Goal: Communication & Community: Answer question/provide support

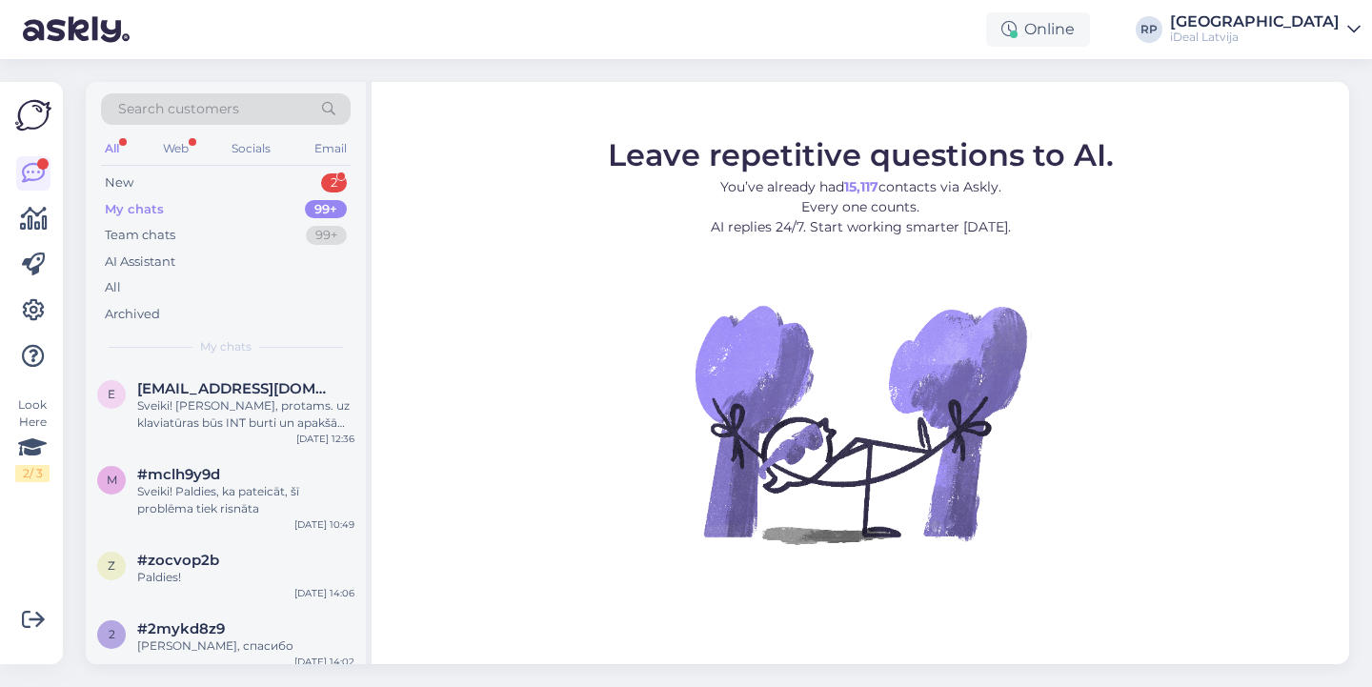
click at [340, 187] on div "2" at bounding box center [334, 182] width 26 height 19
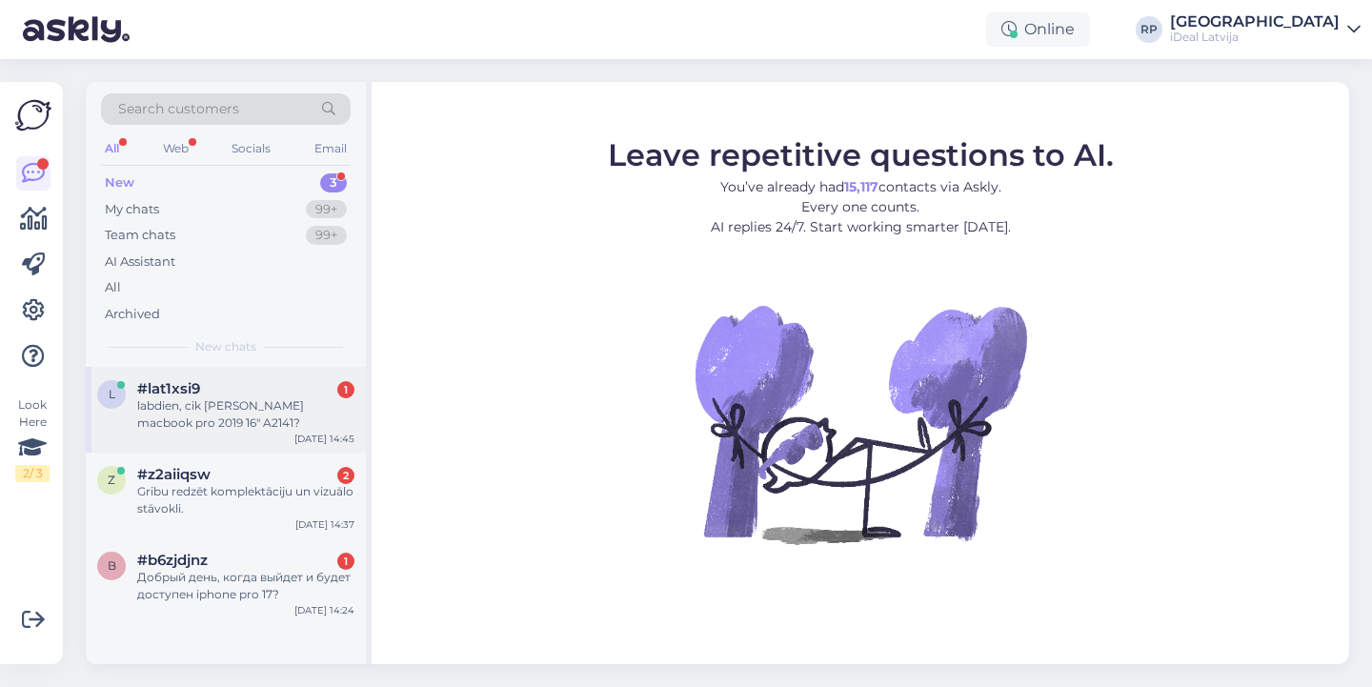
click at [309, 382] on div "#lat1xsi9 1" at bounding box center [245, 388] width 217 height 17
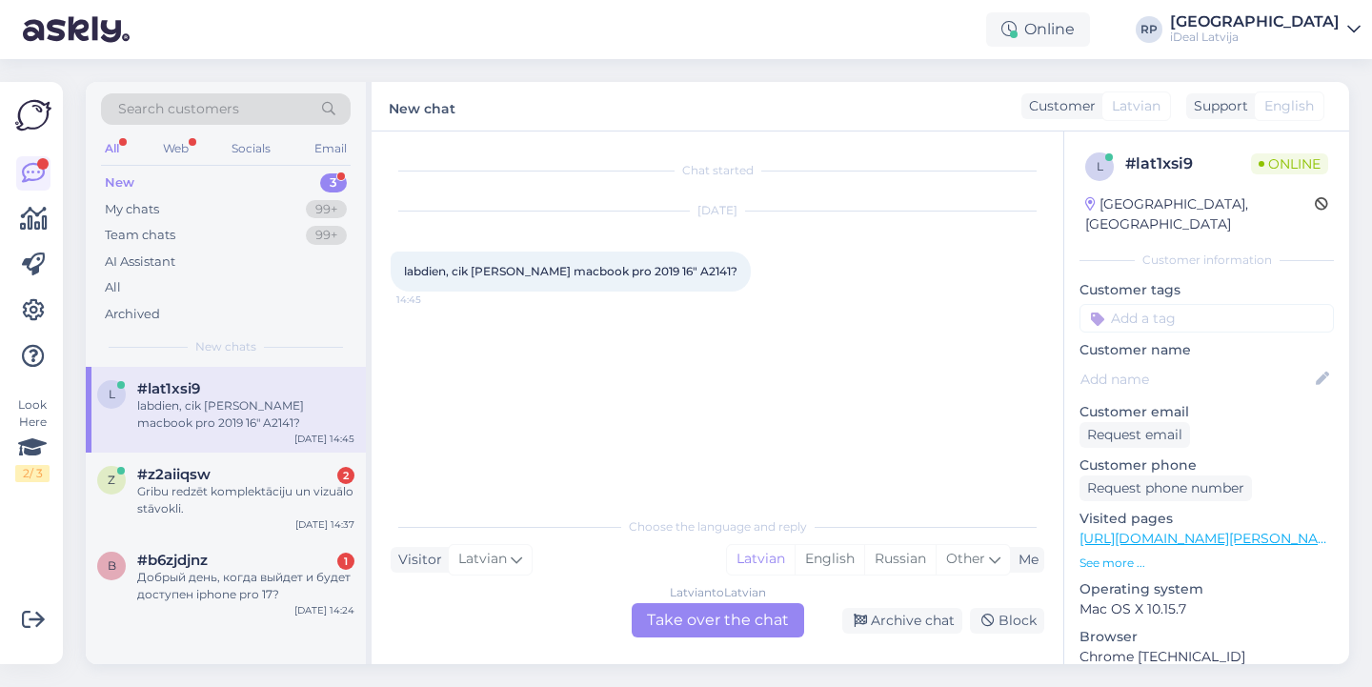
click at [749, 620] on div "Latvian to Latvian Take over the chat" at bounding box center [717, 620] width 172 height 34
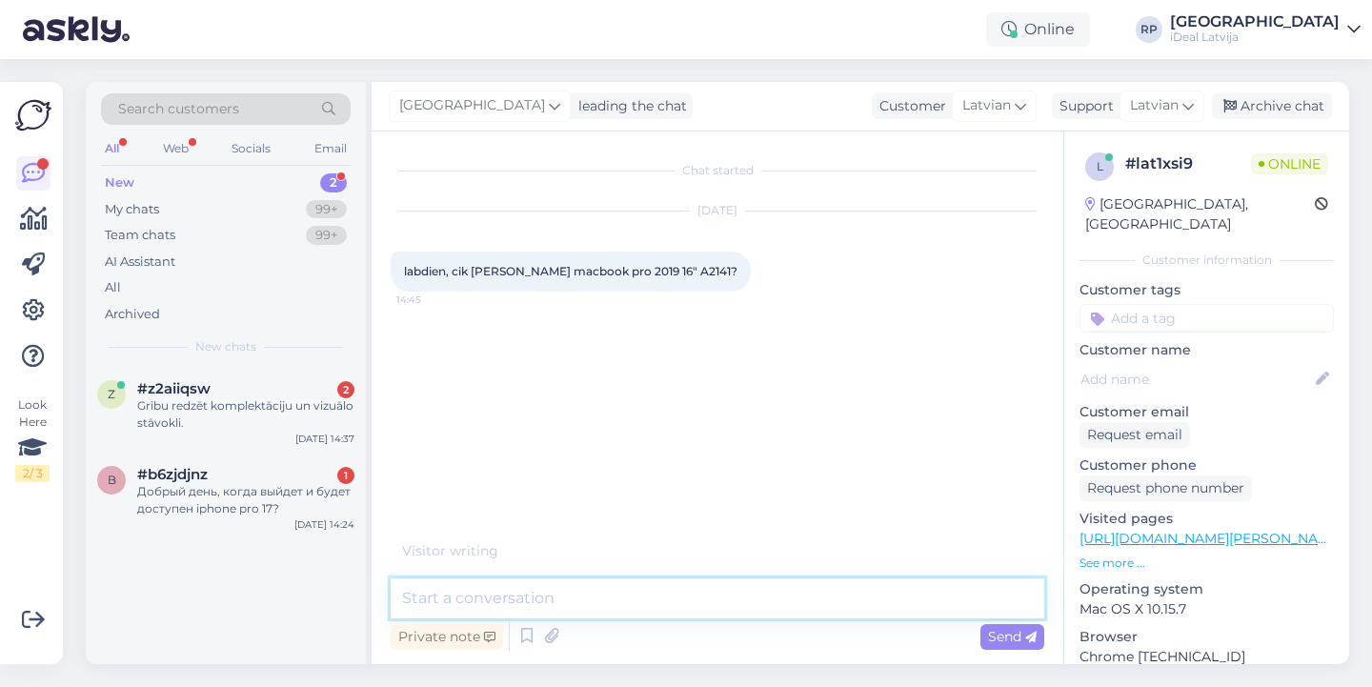
click at [745, 585] on textarea at bounding box center [717, 598] width 653 height 40
type textarea "s"
type textarea "Sveiki! 872 eiro"
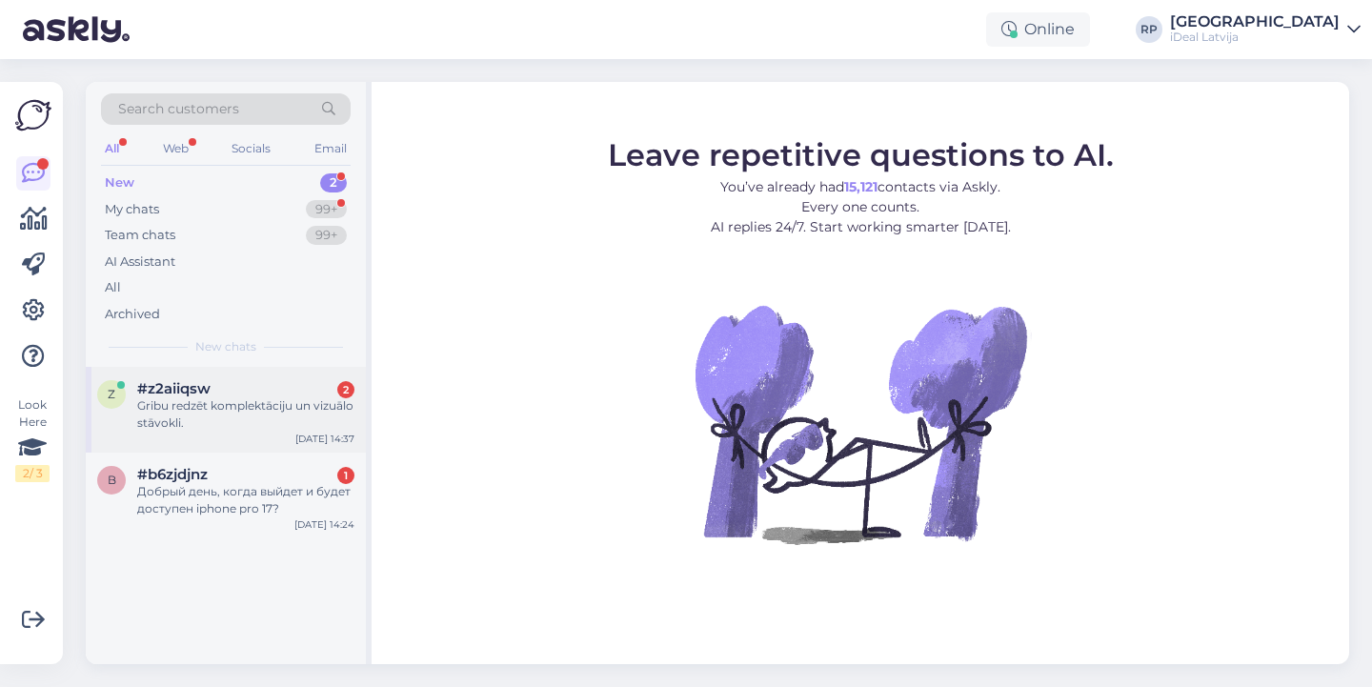
click at [269, 384] on div "#z2aiiqsw 2" at bounding box center [245, 388] width 217 height 17
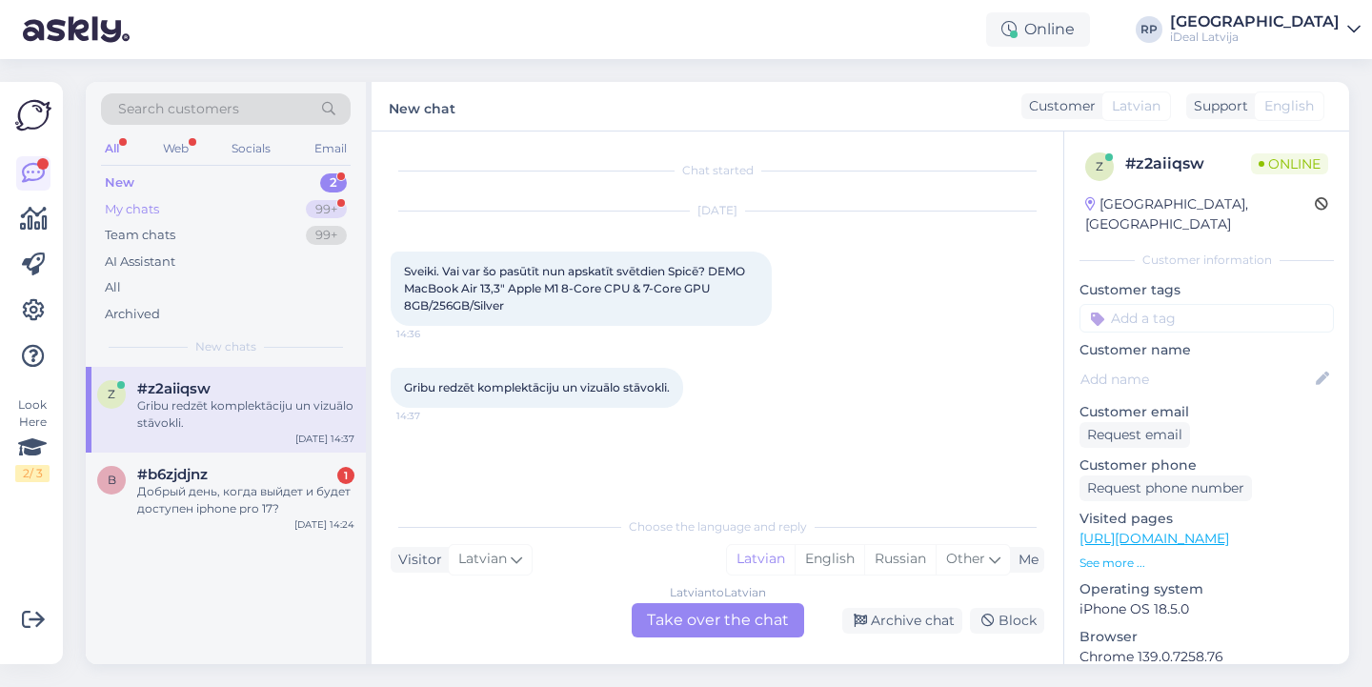
click at [328, 202] on div "99+" at bounding box center [326, 209] width 41 height 19
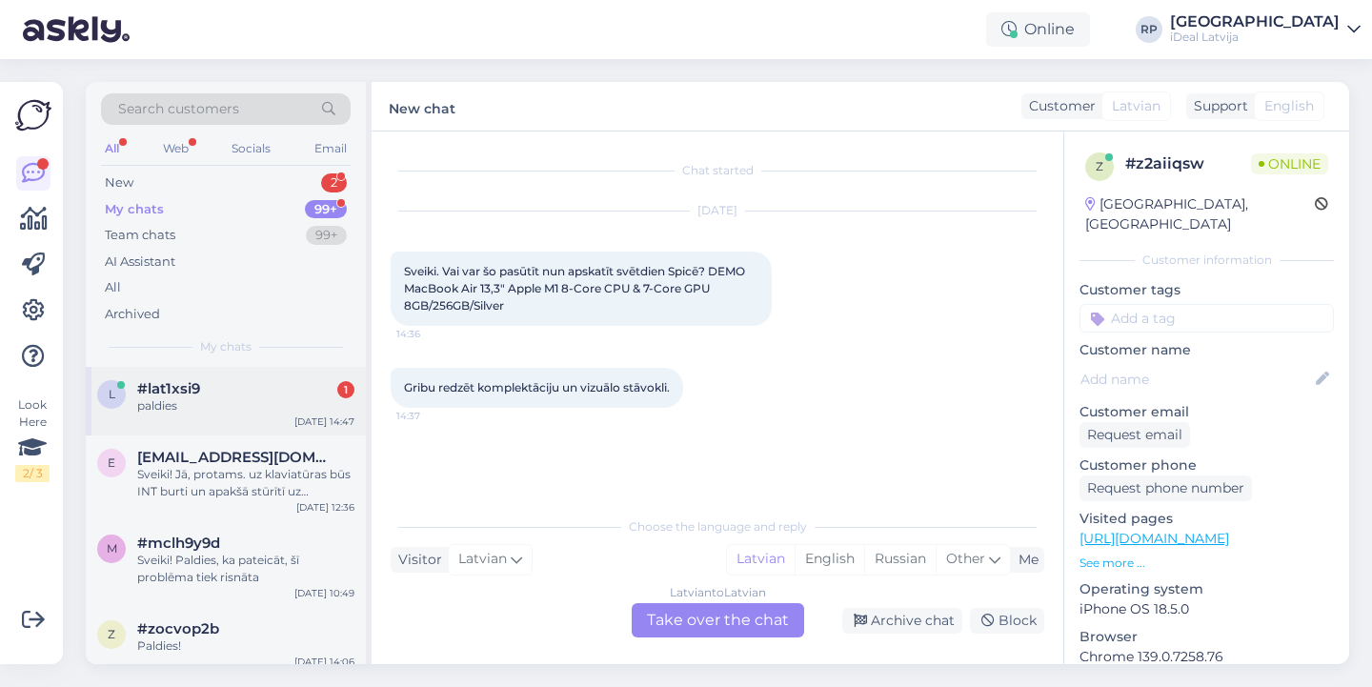
click at [314, 400] on div "paldies" at bounding box center [245, 405] width 217 height 17
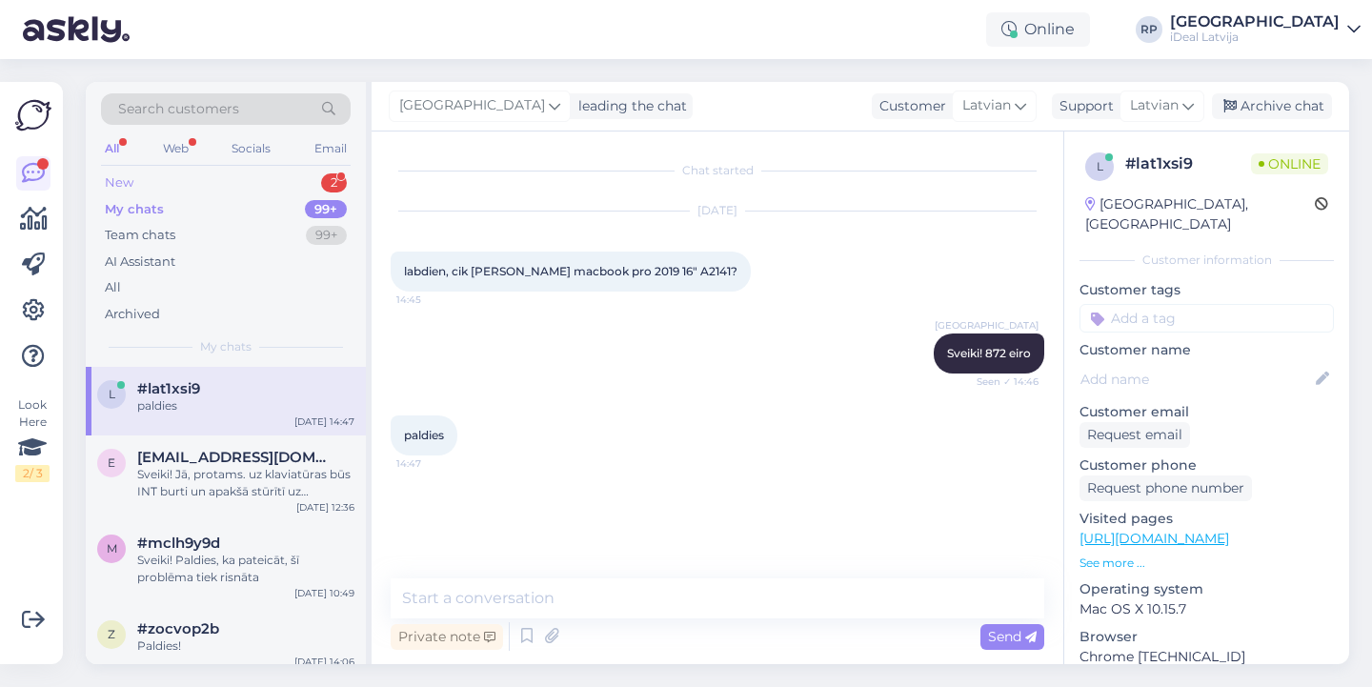
click at [315, 183] on div "New 2" at bounding box center [226, 183] width 250 height 27
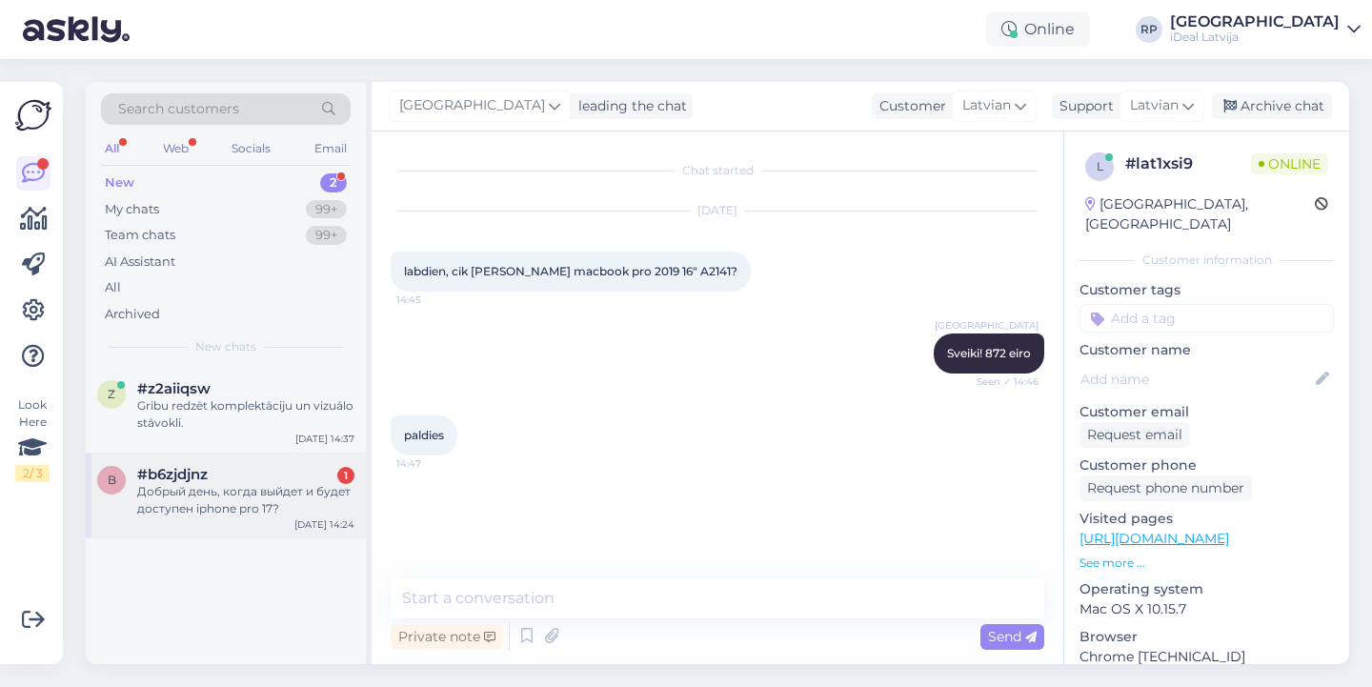
click at [282, 472] on div "#b6zjdjnz 1" at bounding box center [245, 474] width 217 height 17
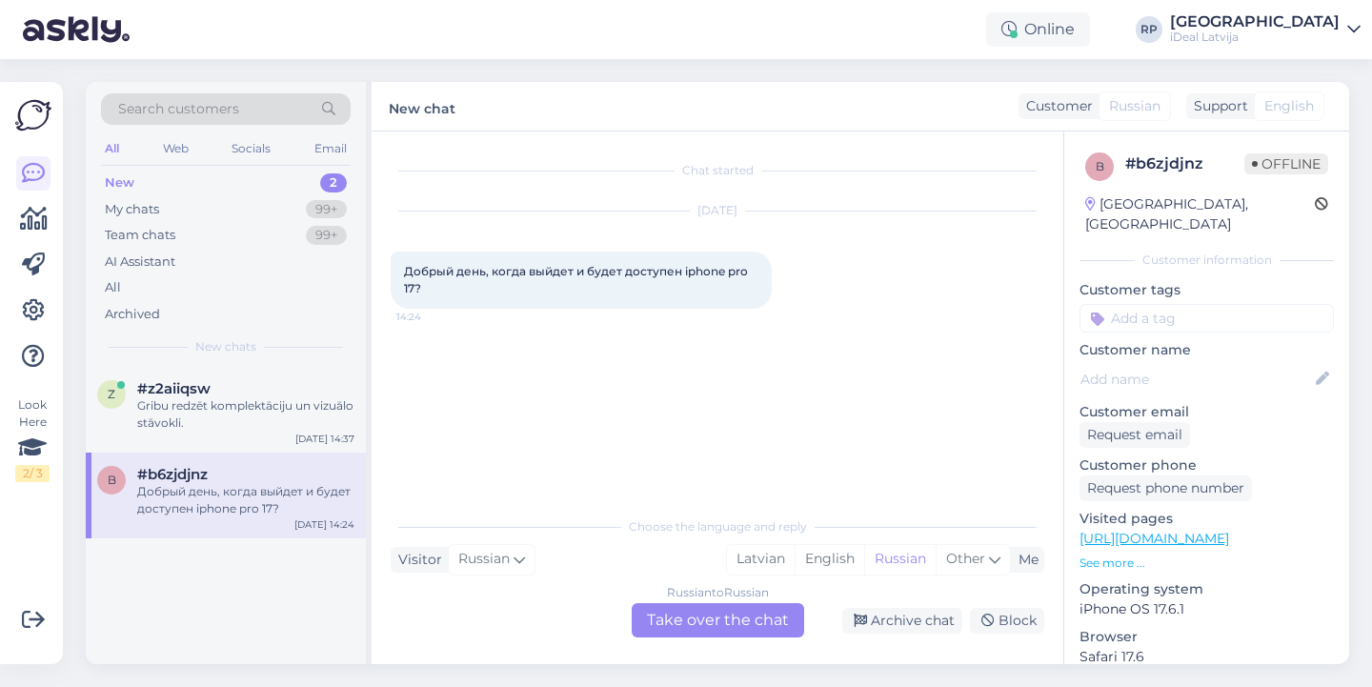
click at [714, 615] on div "Russian to Russian Take over the chat" at bounding box center [717, 620] width 172 height 34
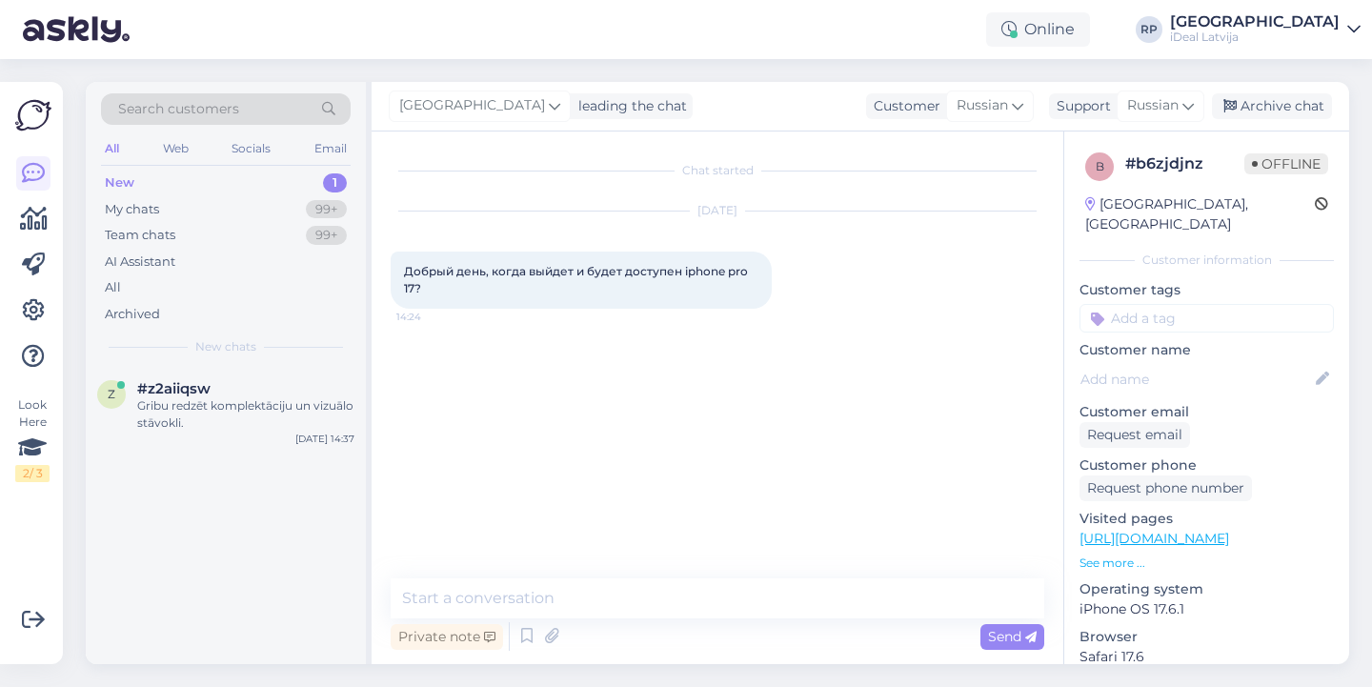
click at [1158, 122] on div "Riga plaza leading the chat Customer Russian Support Russian Archive chat" at bounding box center [859, 107] width 977 height 50
click at [1172, 107] on span "Russian" at bounding box center [1152, 105] width 51 height 21
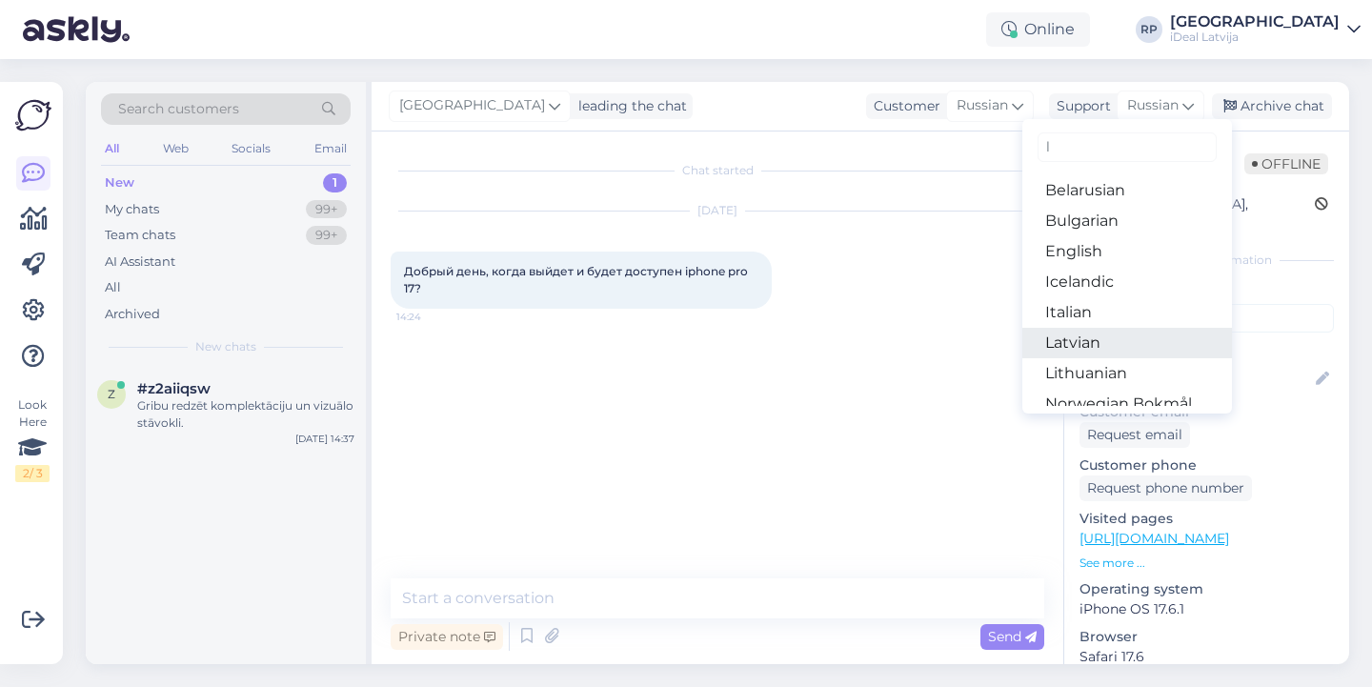
type input "l"
click at [1101, 335] on link "Latvian" at bounding box center [1127, 343] width 210 height 30
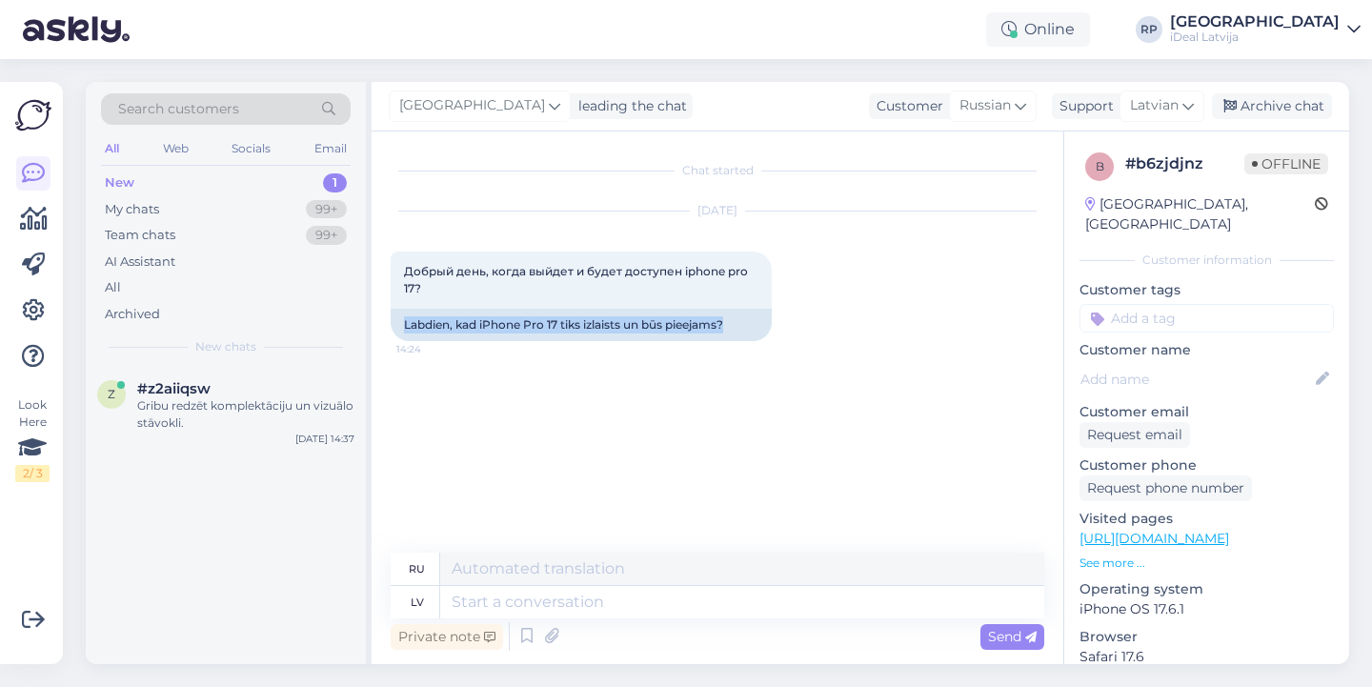
drag, startPoint x: 401, startPoint y: 325, endPoint x: 820, endPoint y: 319, distance: 419.1
click at [820, 319] on div "[DATE] Добрый день, когда выйдет и будет доступен iphone pro 17? 14:24 Labdien,…" at bounding box center [717, 275] width 653 height 171
click at [845, 628] on div "Private note Send" at bounding box center [717, 636] width 653 height 36
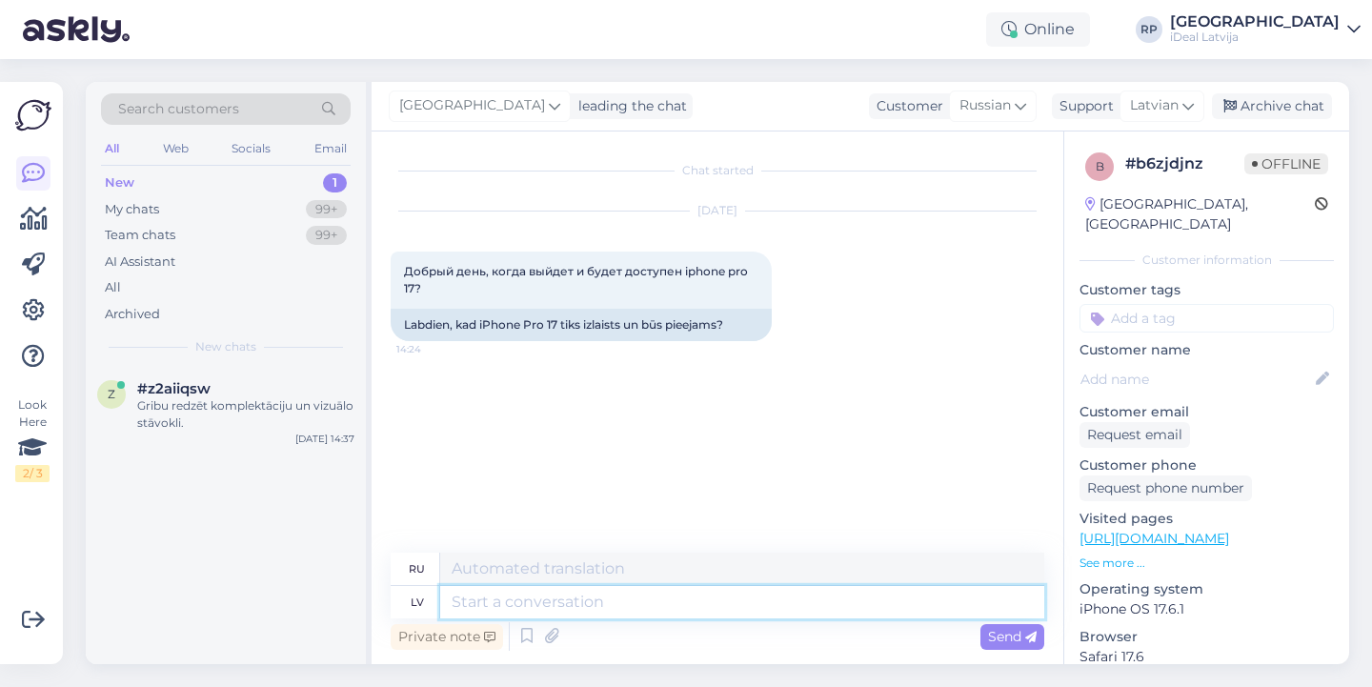
click at [861, 598] on textarea at bounding box center [742, 602] width 604 height 32
type textarea "Sveiki!"
type textarea "Привет!"
type textarea "Sveiki! To"
type textarea "Привет! Это"
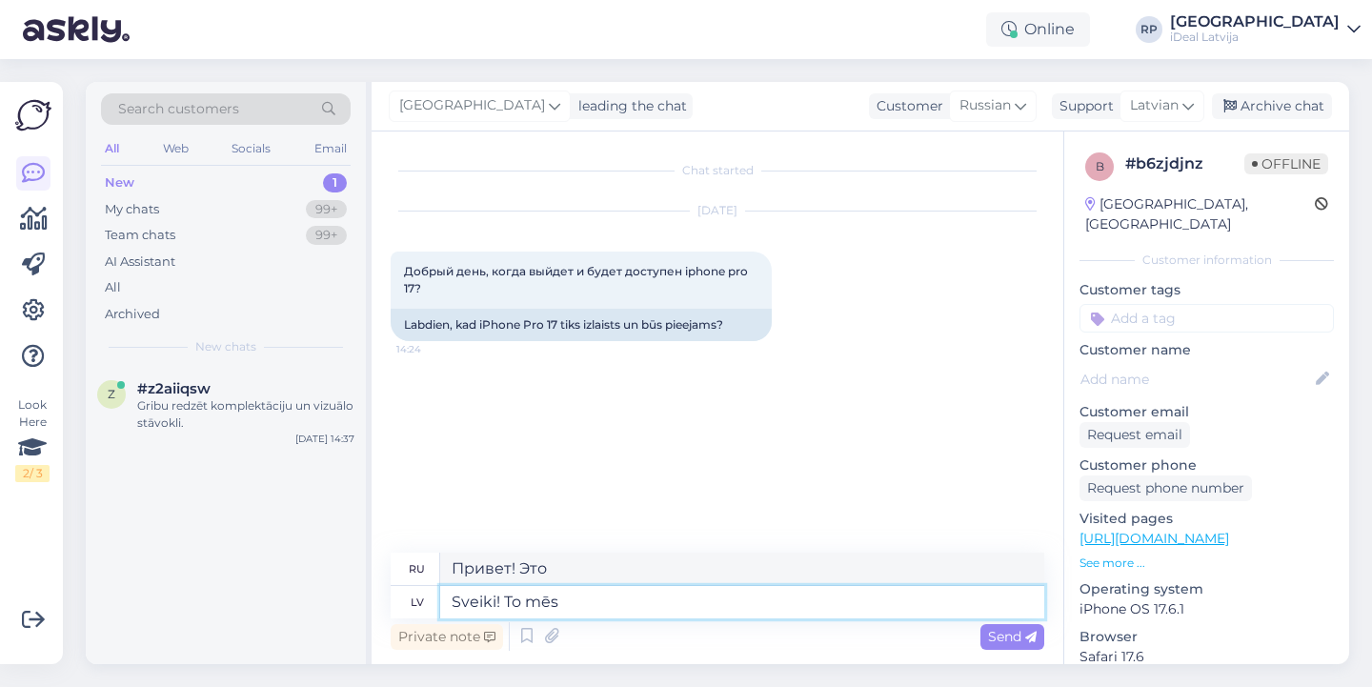
type textarea "Sveiki! To mēs u"
type textarea "Привет! Это мы."
type textarea "Sveiki! To mēs uzzināsim"
type textarea "Привет! Сейчас выясним."
type textarea "Sveiki! To mēs uzzināsim septembra b"
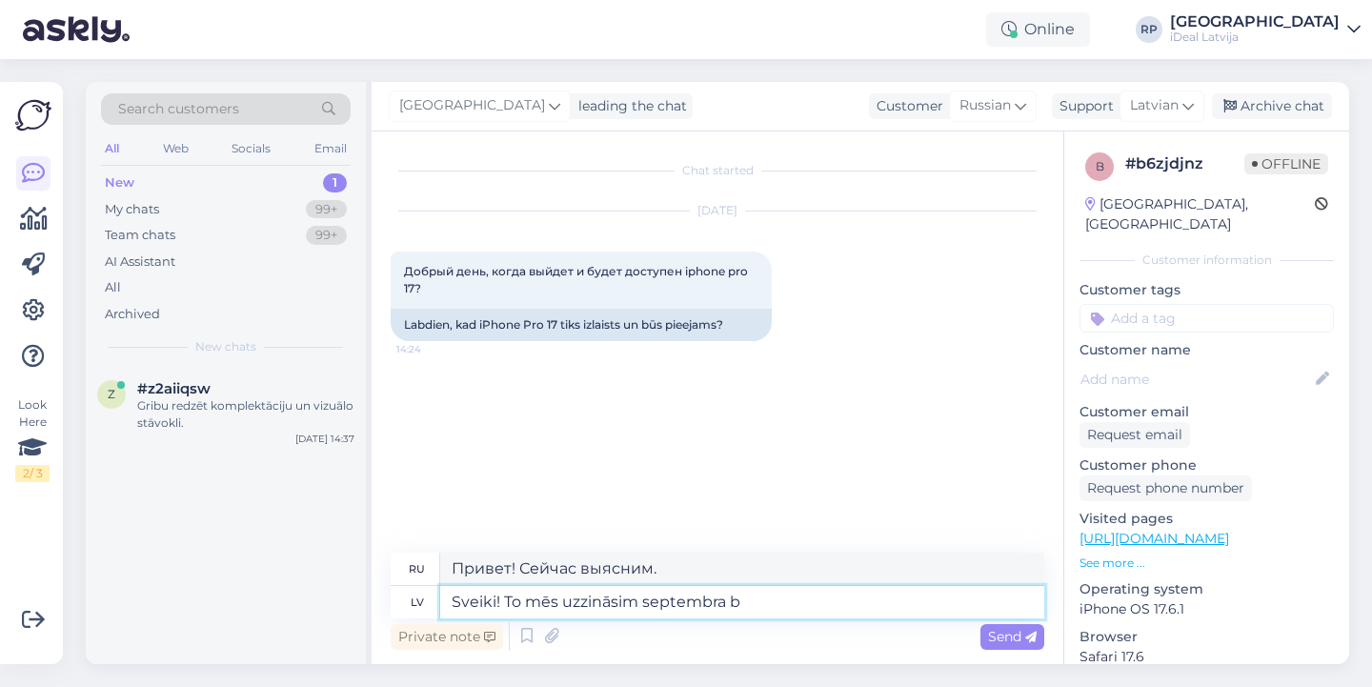
type textarea "Привет! Узнаем в сентябре."
type textarea "Sveiki! To mēs uzzināsim septembra beigās"
type textarea "Здравствуйте! Узнаем в конце сентября."
type textarea "Sveiki! To mēs uzzināsim septembra beigās :)"
type textarea "Привет! Узнаем в конце сентября :)"
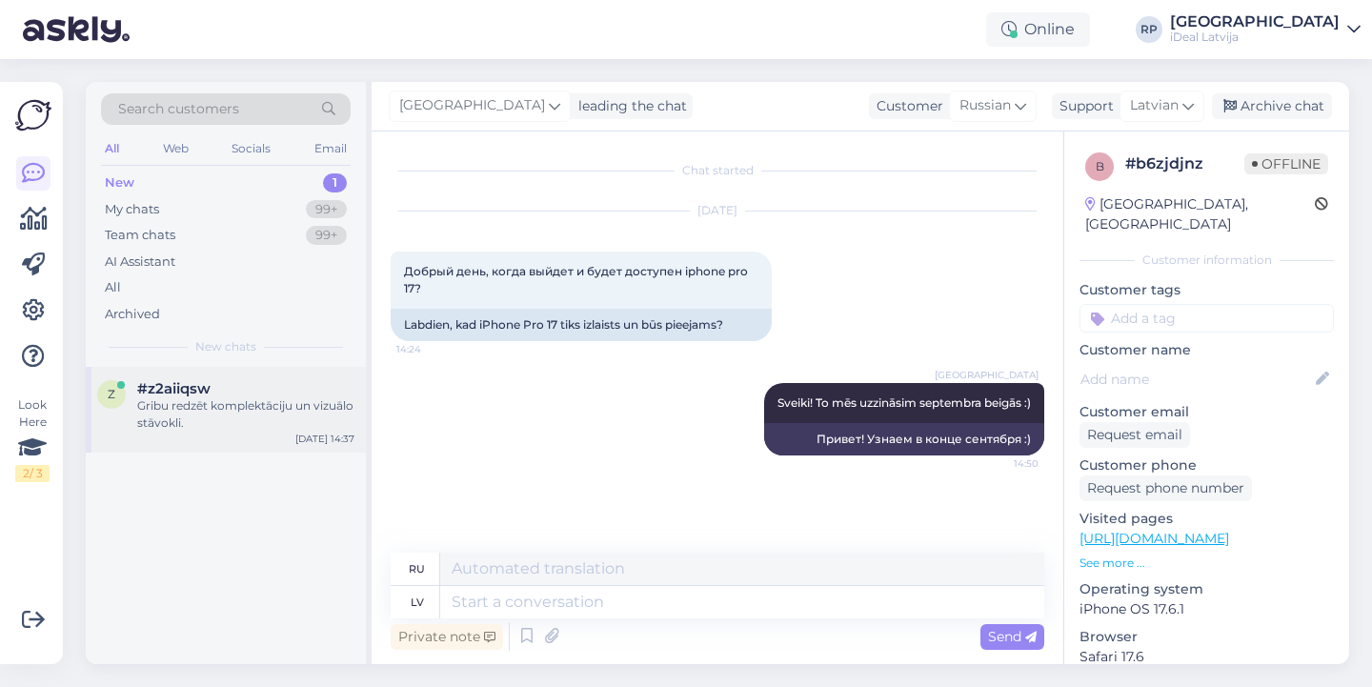
click at [345, 447] on div "z #z2aiiqsw Gribu redzēt komplektāciju un vizuālo stāvokli. [DATE] 14:37" at bounding box center [226, 410] width 280 height 86
